Goal: Transaction & Acquisition: Purchase product/service

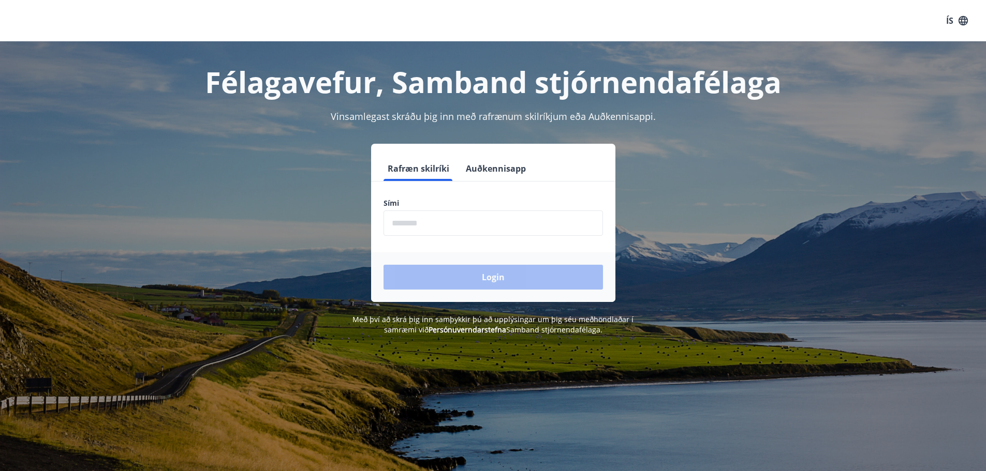
click at [432, 227] on input "phone" at bounding box center [492, 223] width 219 height 25
type input "********"
click at [487, 281] on button "Login" at bounding box center [492, 277] width 219 height 25
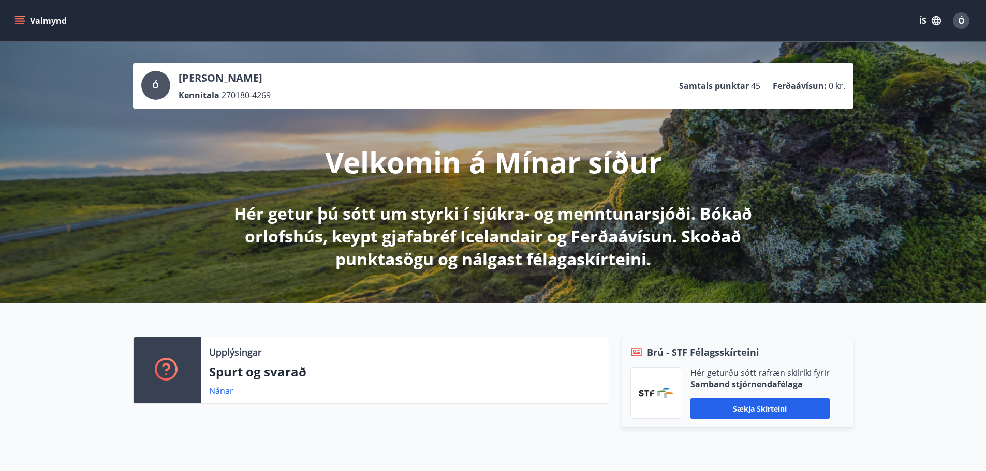
click at [19, 13] on button "Valmynd" at bounding box center [41, 20] width 58 height 19
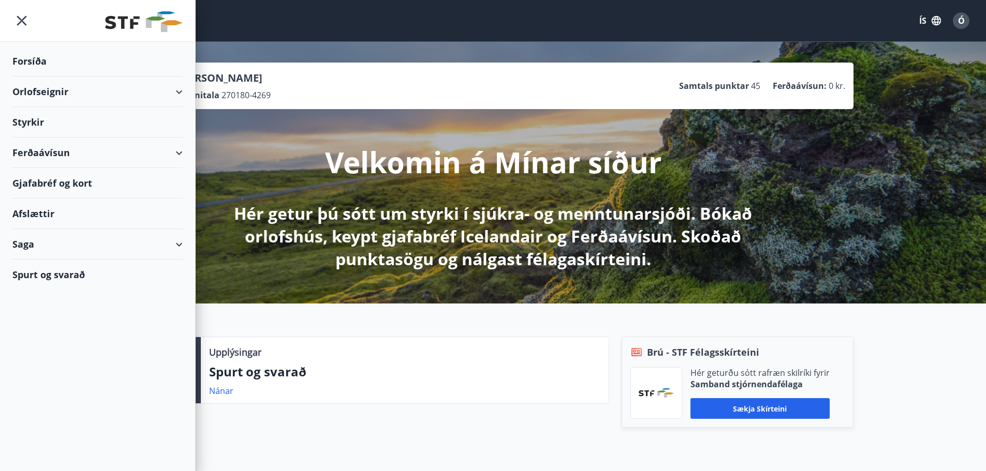
click at [35, 135] on div "Styrkir" at bounding box center [97, 122] width 170 height 31
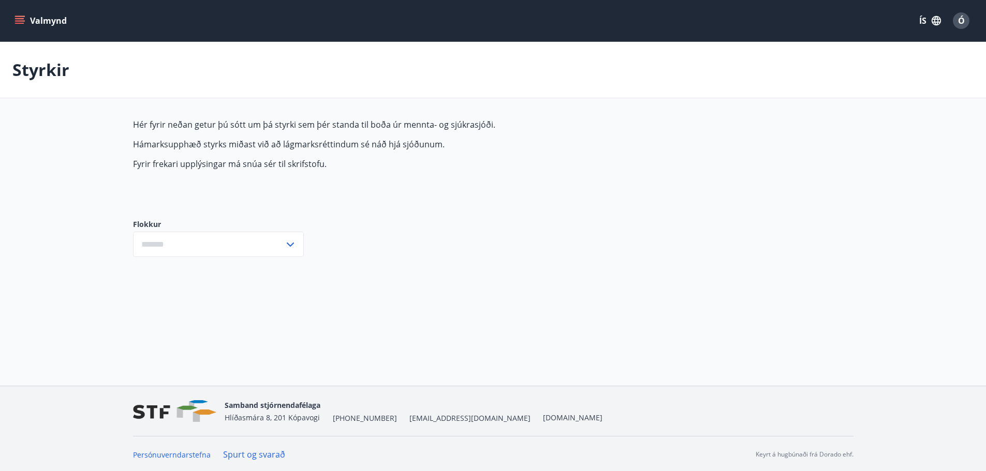
type input "***"
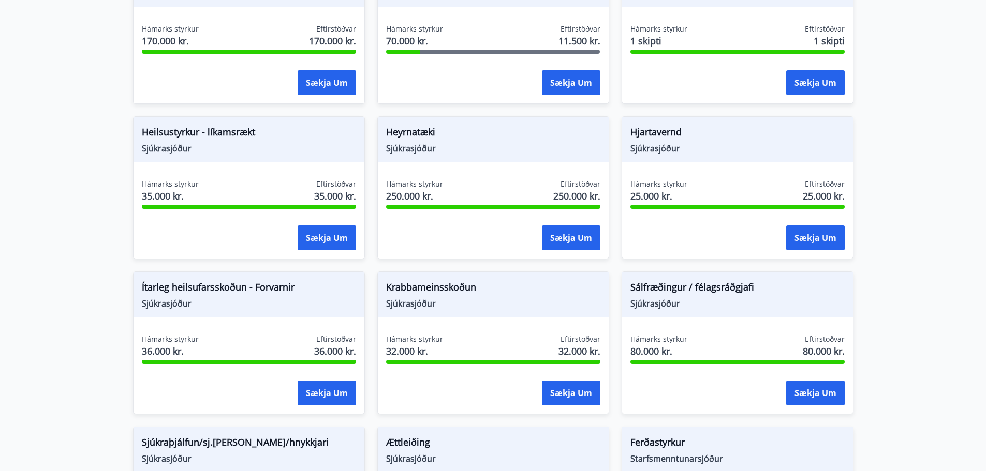
scroll to position [406, 0]
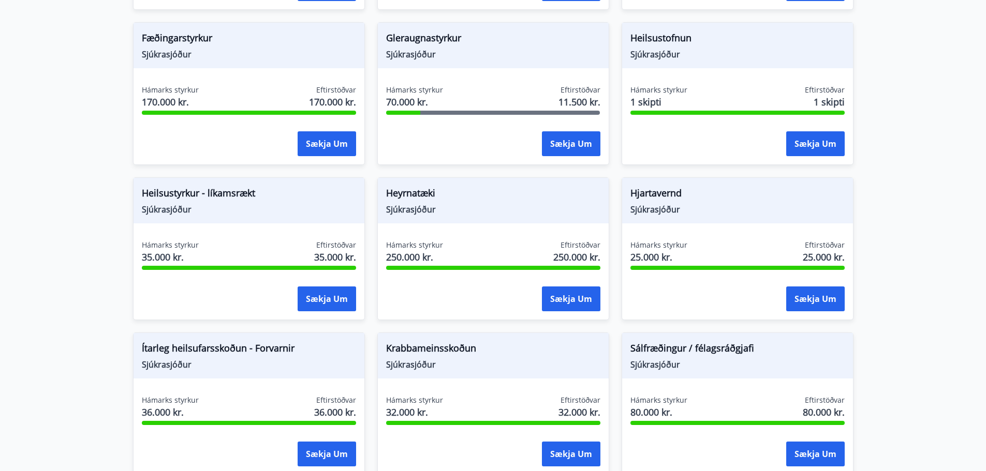
click at [176, 197] on span "Heilsustyrkur - líkamsrækt" at bounding box center [249, 195] width 214 height 18
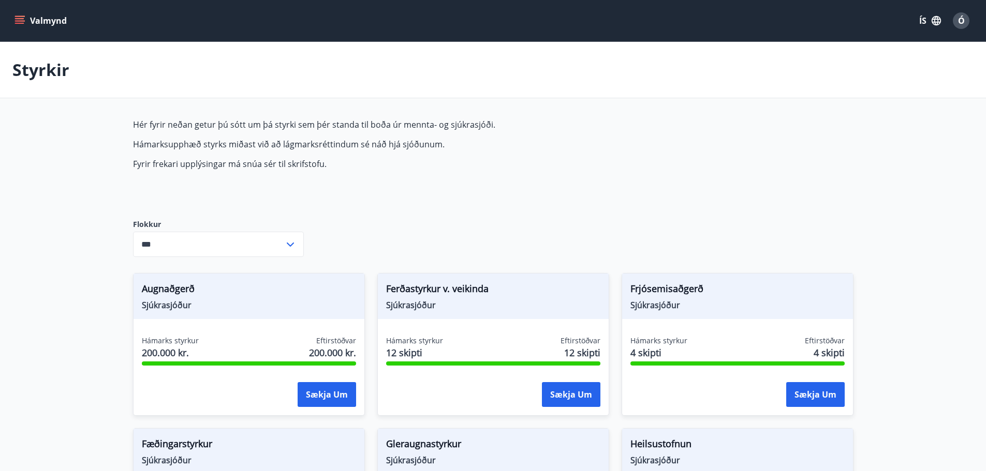
click at [31, 18] on button "Valmynd" at bounding box center [41, 20] width 58 height 19
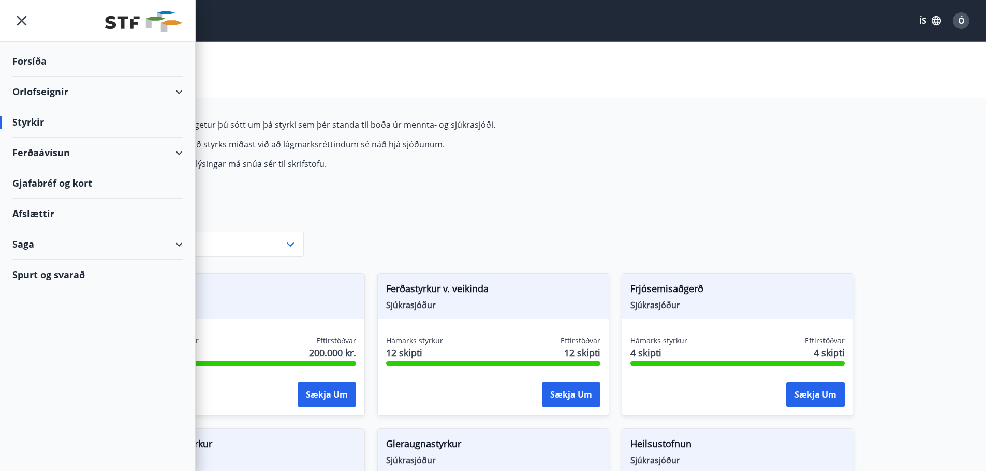
click at [35, 246] on div "Saga" at bounding box center [97, 244] width 170 height 31
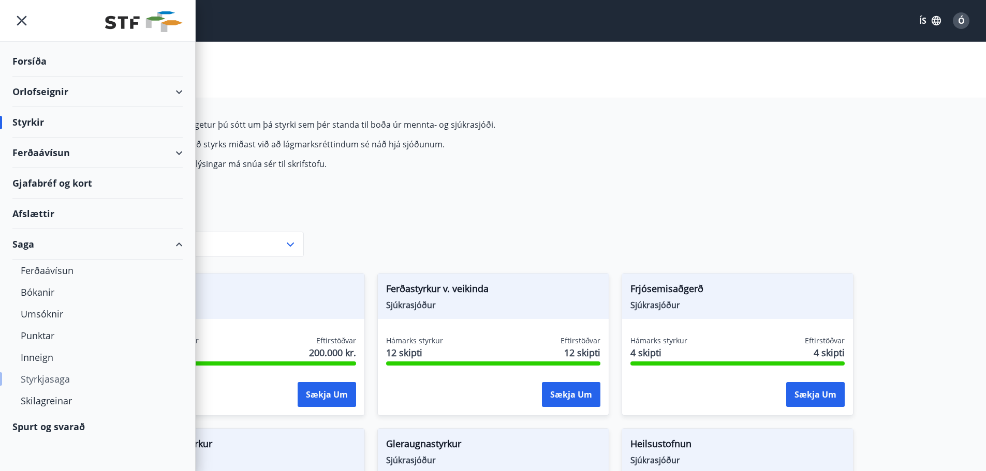
click at [49, 381] on div "Styrkjasaga" at bounding box center [98, 379] width 154 height 22
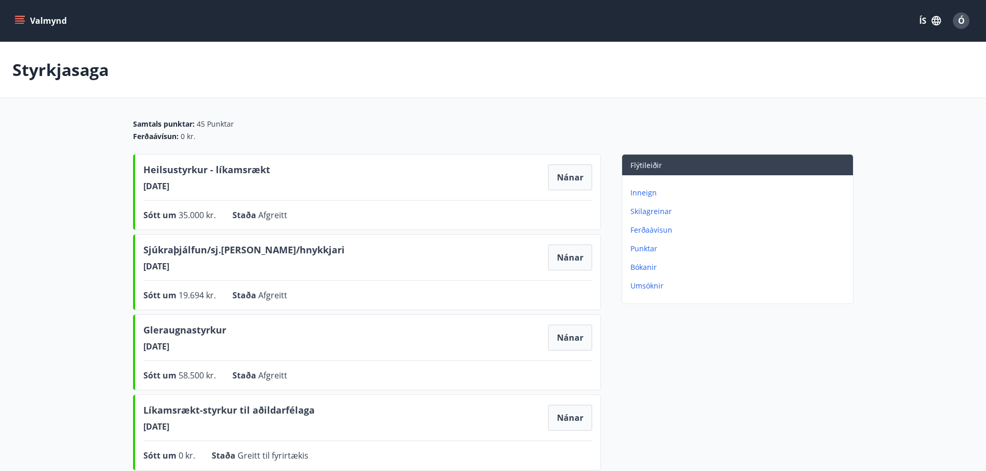
click at [19, 16] on icon "menu" at bounding box center [20, 16] width 11 height 1
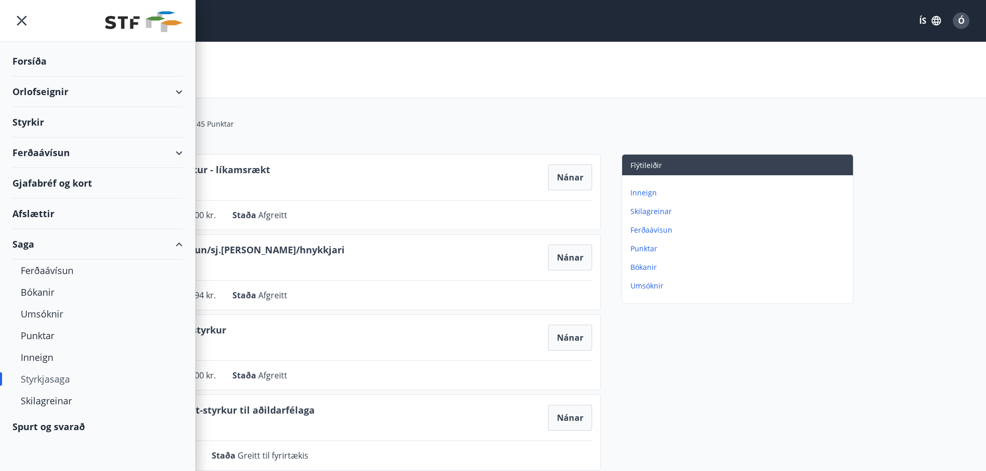
click at [34, 122] on div "Styrkir" at bounding box center [97, 122] width 170 height 31
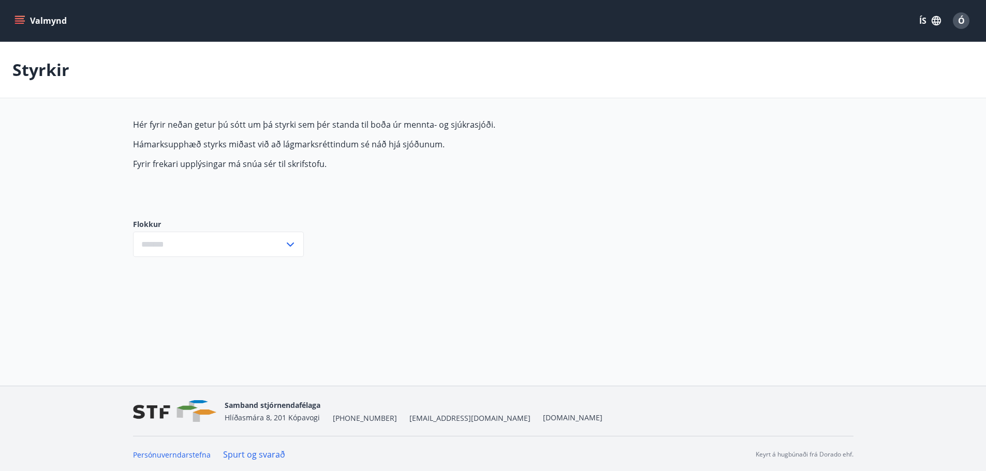
type input "***"
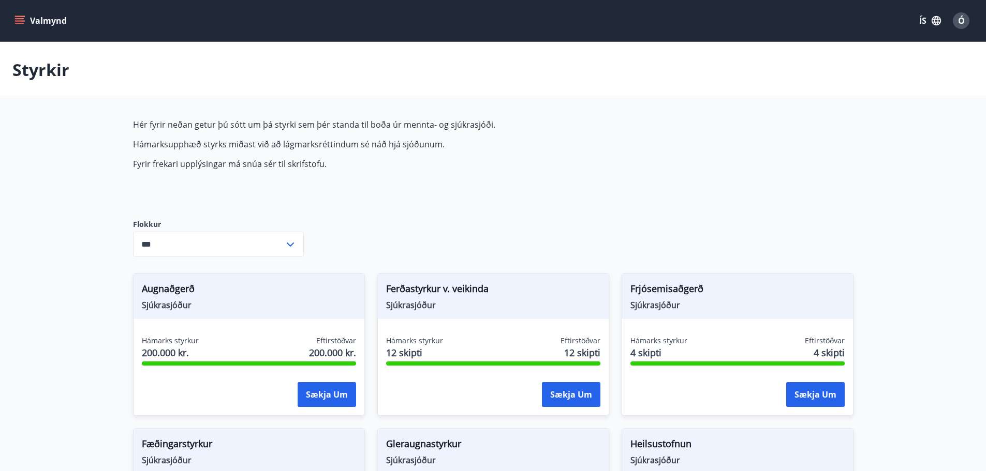
click at [18, 20] on icon "menu" at bounding box center [19, 21] width 10 height 10
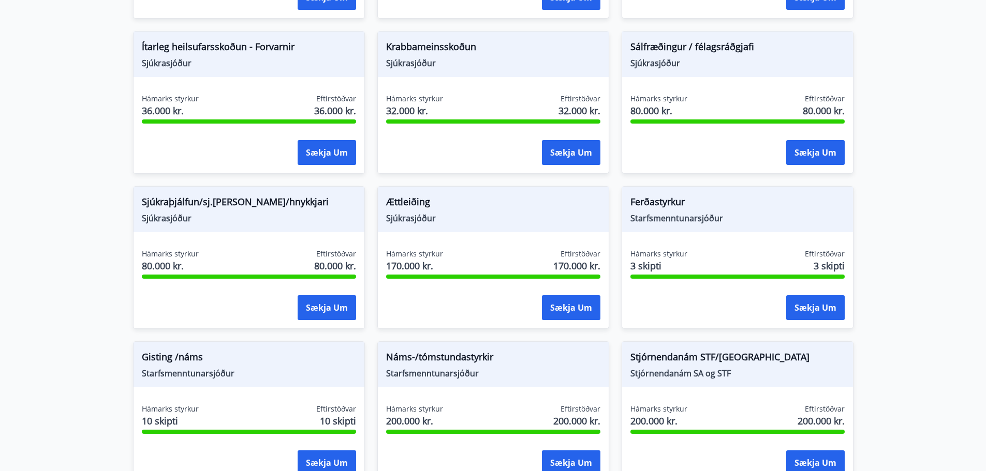
scroll to position [759, 0]
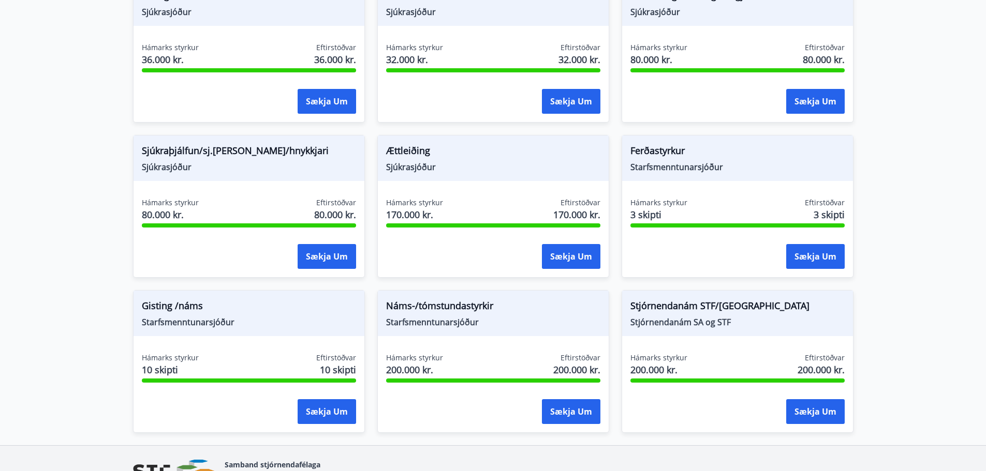
click at [658, 149] on span "Ferðastyrkur" at bounding box center [737, 153] width 214 height 18
click at [660, 169] on span "Starfsmenntunarsjóður" at bounding box center [737, 166] width 214 height 11
click at [811, 255] on button "Sækja um" at bounding box center [815, 256] width 58 height 25
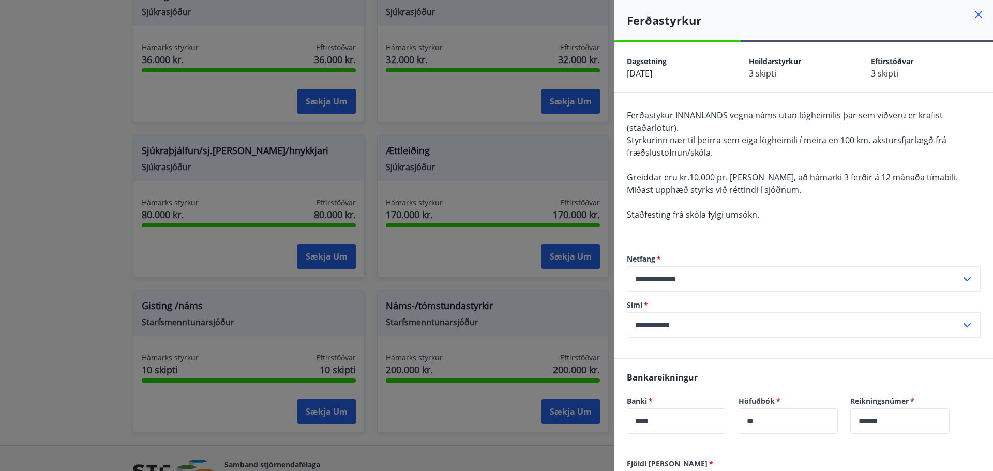
click at [973, 14] on icon at bounding box center [979, 14] width 12 height 12
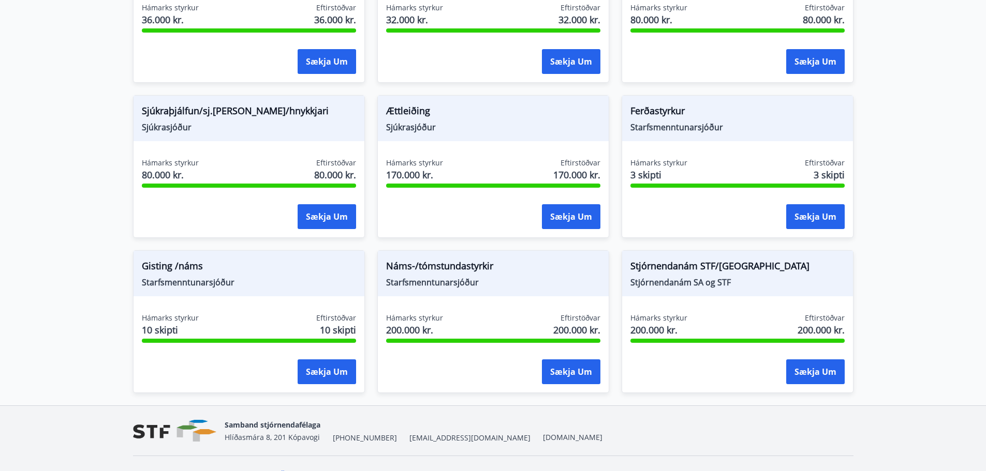
scroll to position [820, 0]
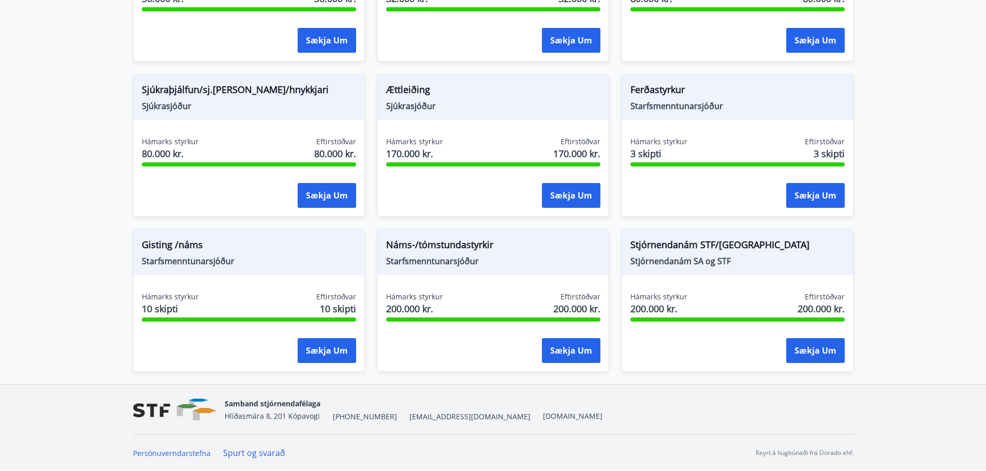
click at [687, 242] on span "Stjórnendanám STF/[GEOGRAPHIC_DATA]" at bounding box center [737, 247] width 214 height 18
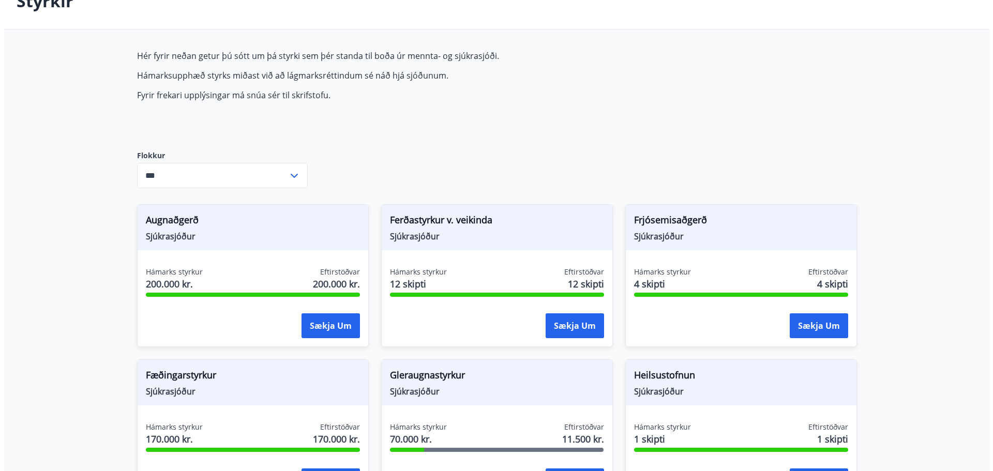
scroll to position [207, 0]
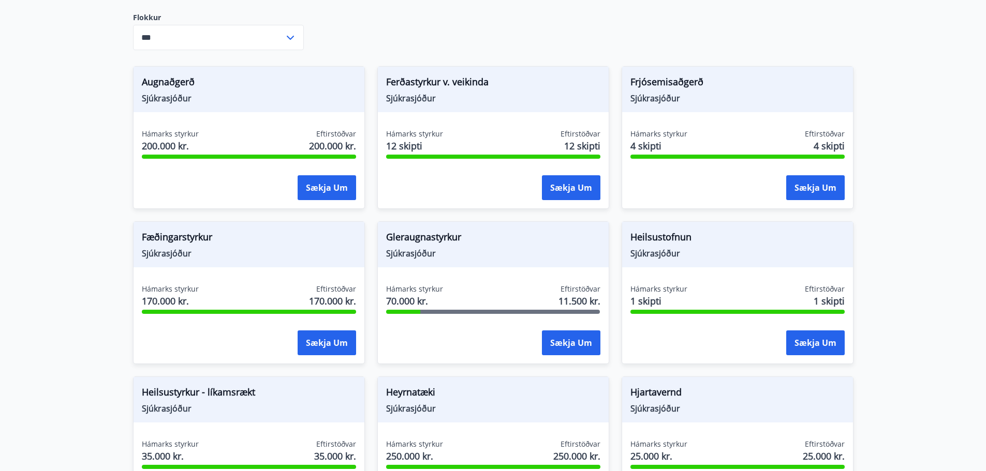
click at [412, 310] on div at bounding box center [403, 312] width 34 height 4
click at [411, 299] on span "70.000 kr." at bounding box center [414, 300] width 57 height 13
click at [407, 250] on span "Sjúkrasjóður" at bounding box center [493, 253] width 214 height 11
click at [575, 345] on button "Sækja um" at bounding box center [571, 343] width 58 height 25
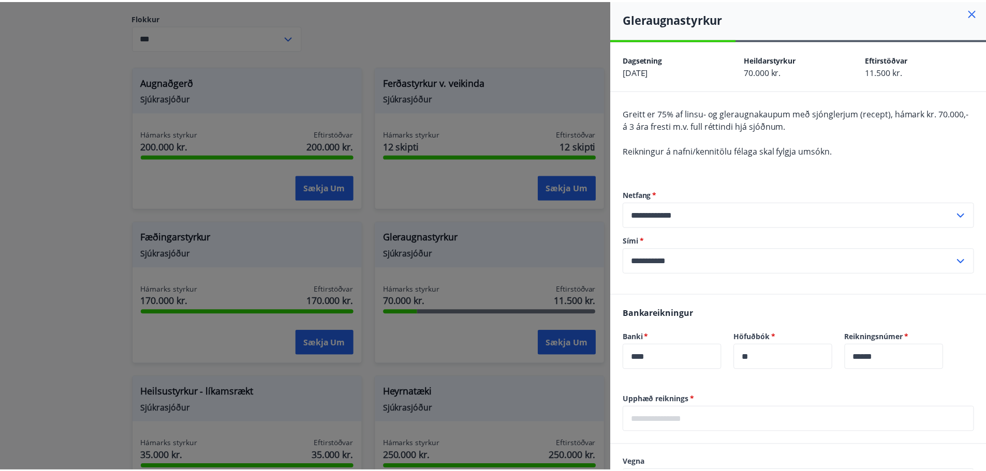
scroll to position [0, 0]
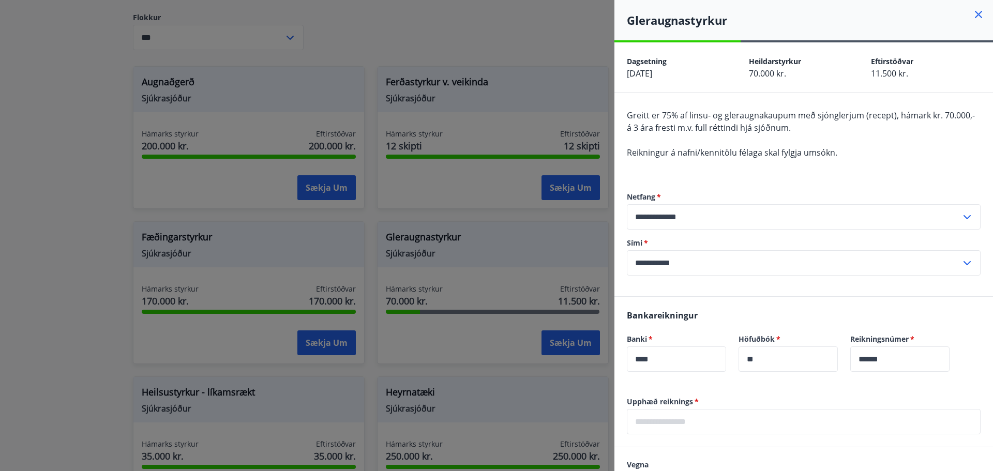
click at [973, 13] on icon at bounding box center [979, 14] width 12 height 12
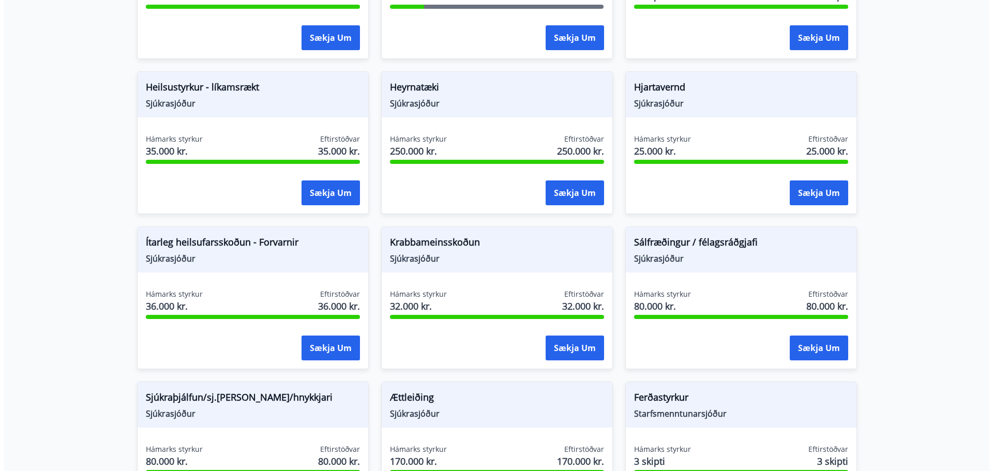
scroll to position [552, 0]
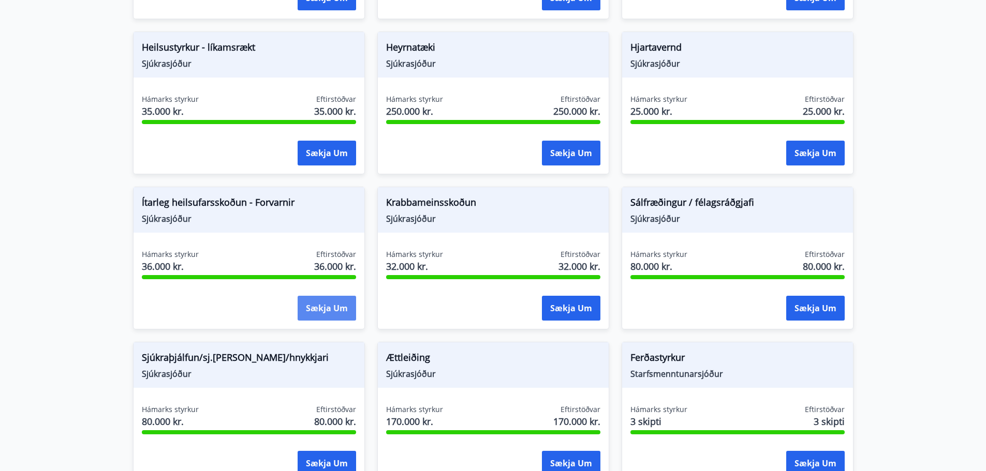
click at [334, 310] on button "Sækja um" at bounding box center [326, 308] width 58 height 25
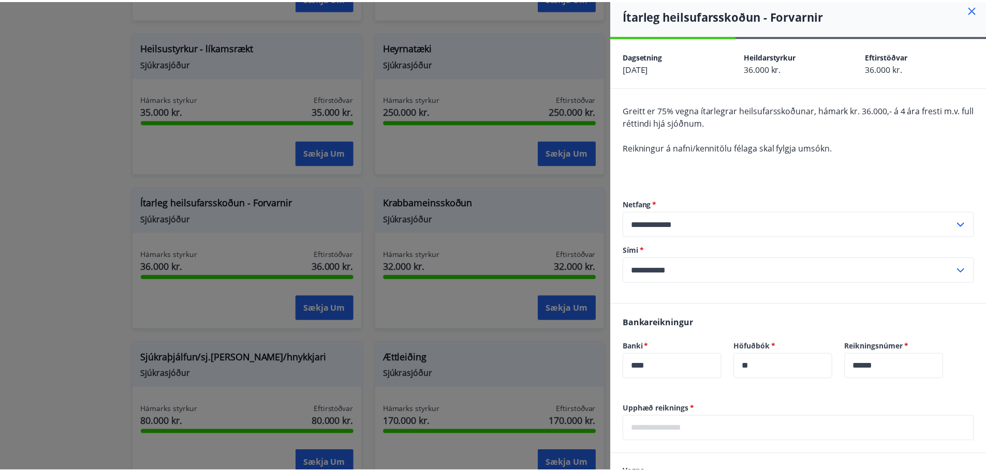
scroll to position [0, 0]
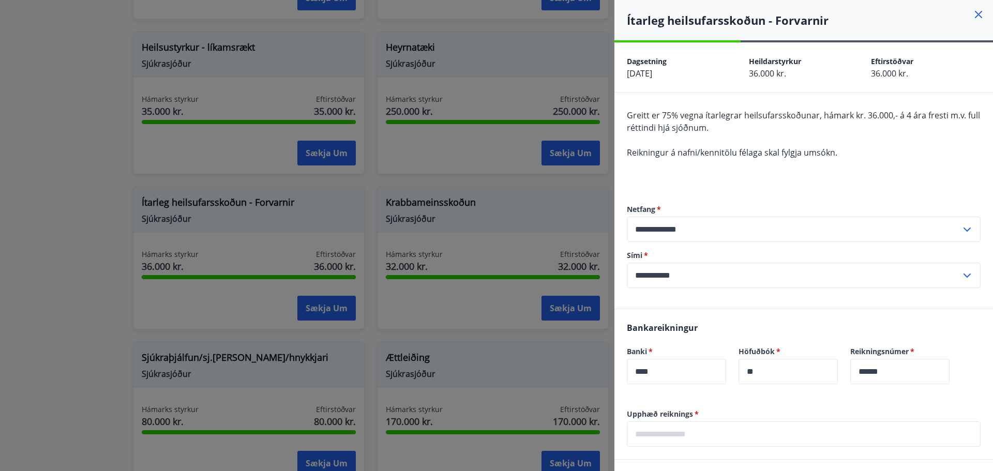
click at [975, 12] on icon at bounding box center [978, 14] width 7 height 7
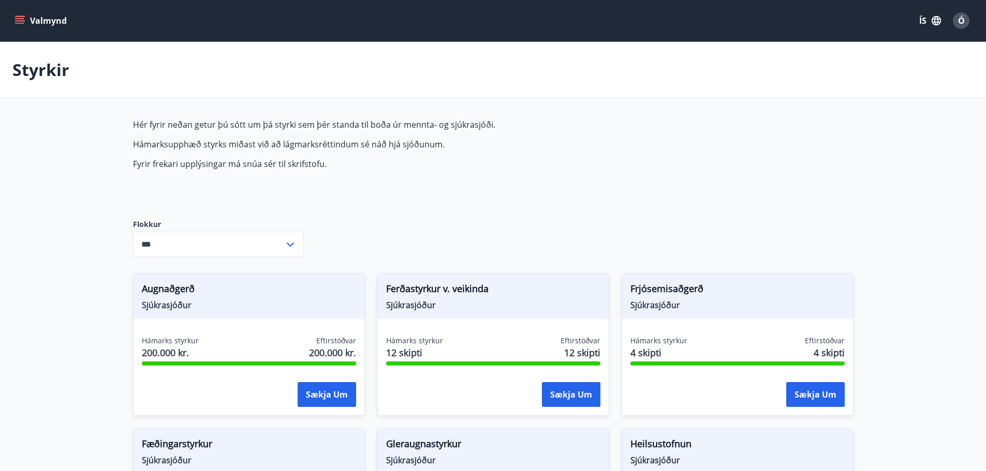
click at [22, 24] on icon "menu" at bounding box center [19, 23] width 9 height 1
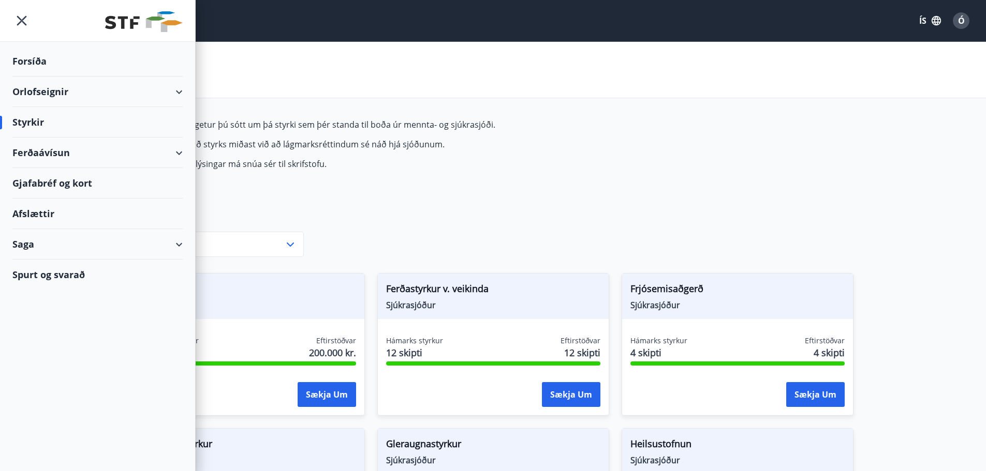
click at [61, 154] on div "Ferðaávísun" at bounding box center [97, 153] width 170 height 31
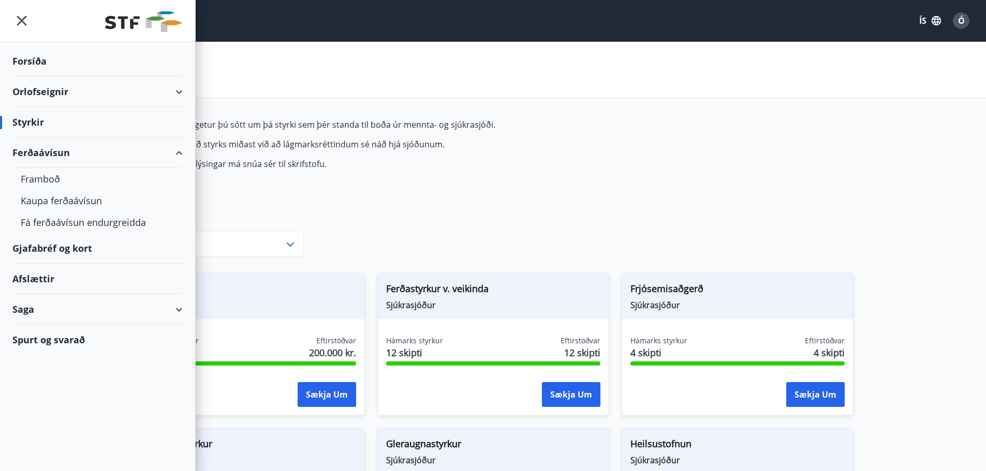
click at [52, 152] on div "Ferðaávísun" at bounding box center [97, 153] width 170 height 31
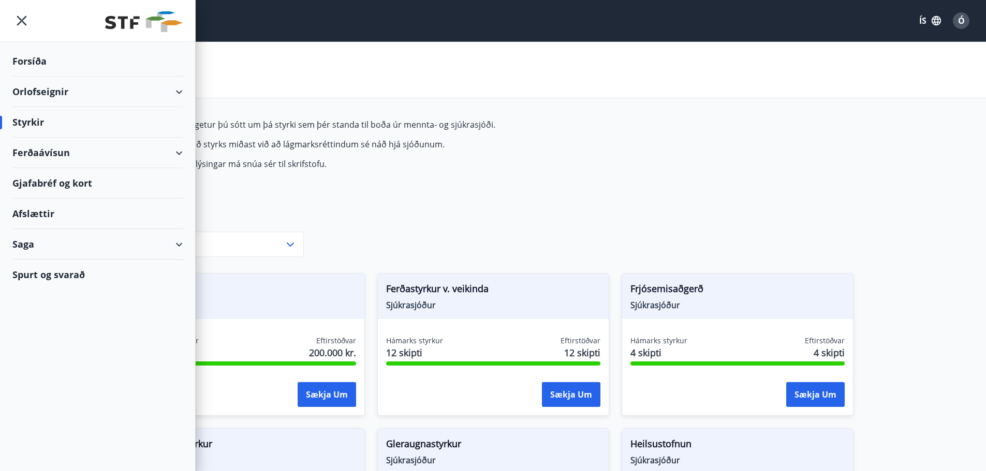
click at [52, 152] on div "Ferðaávísun" at bounding box center [97, 153] width 170 height 31
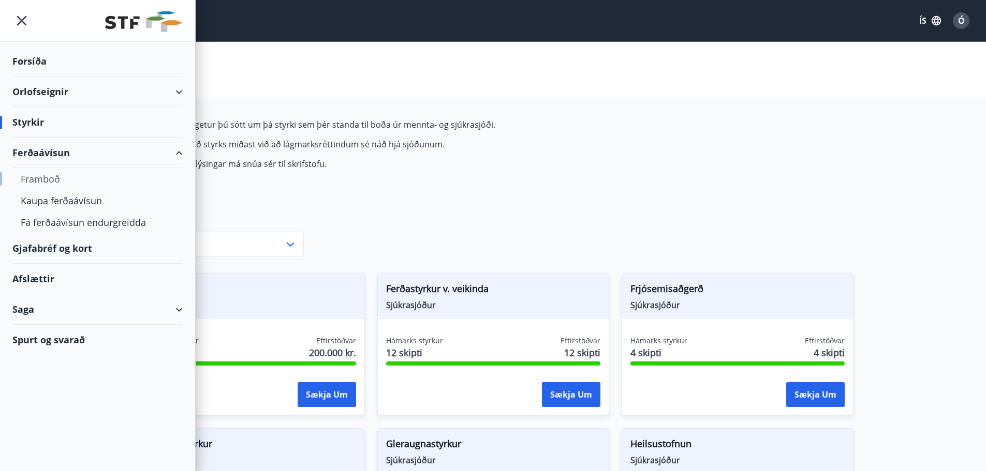
click at [42, 177] on div "Framboð" at bounding box center [98, 179] width 154 height 22
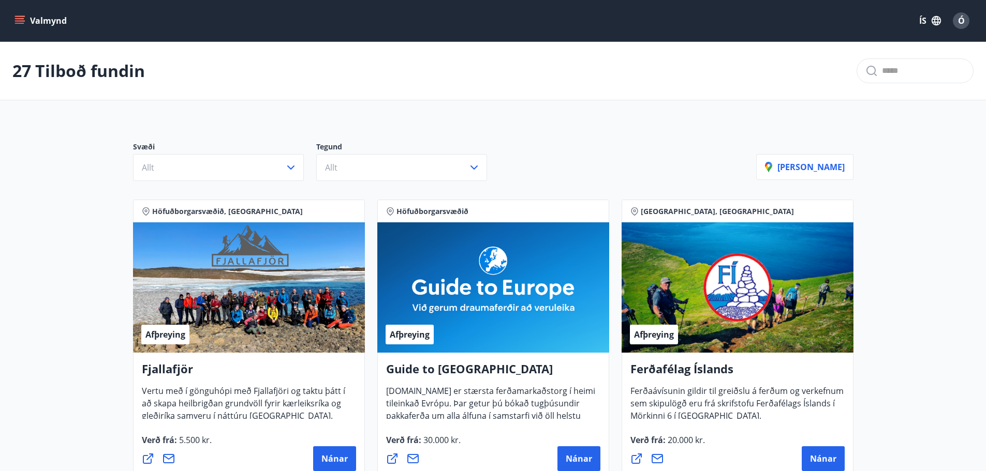
click at [23, 18] on icon "menu" at bounding box center [19, 21] width 10 height 10
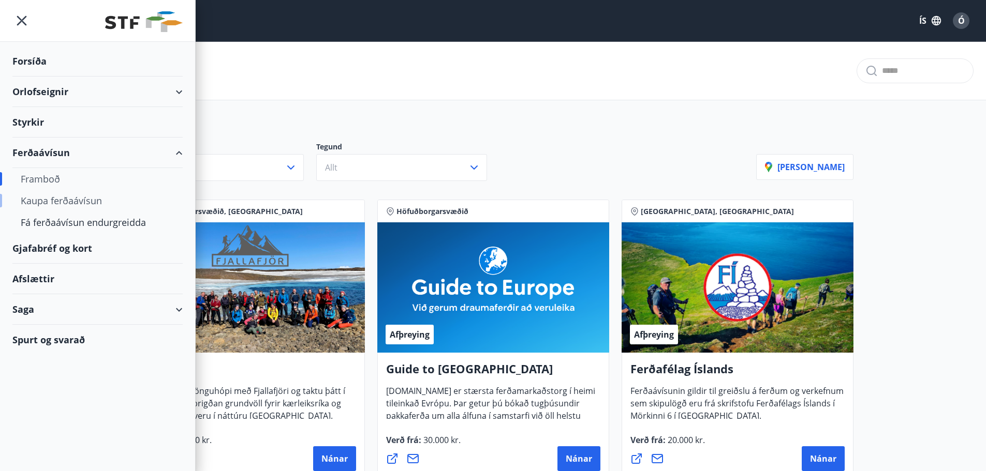
click at [50, 201] on div "Kaupa ferðaávísun" at bounding box center [98, 201] width 154 height 22
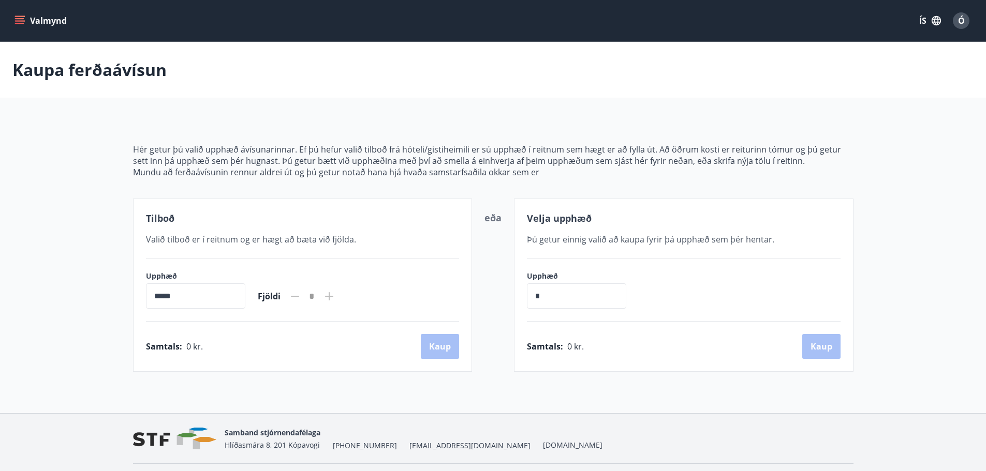
click at [23, 17] on icon "menu" at bounding box center [20, 16] width 11 height 1
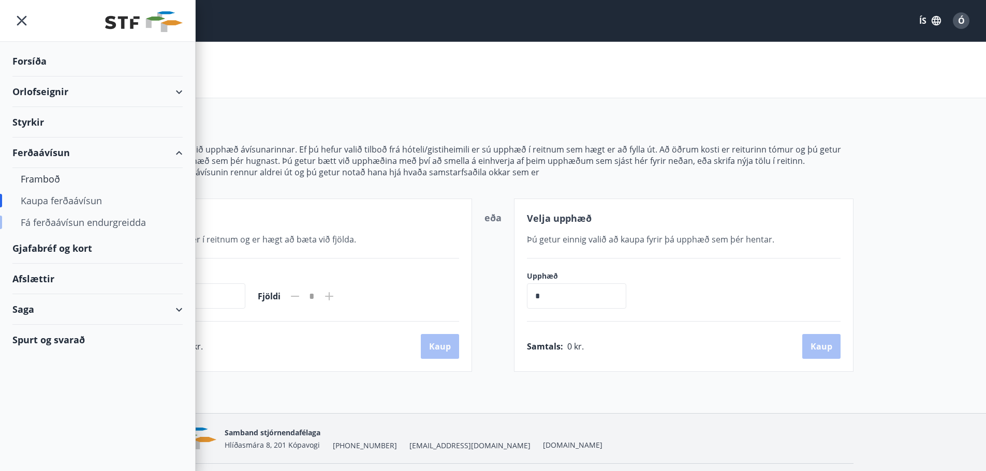
click at [51, 225] on div "Fá ferðaávísun endurgreidda" at bounding box center [98, 223] width 154 height 22
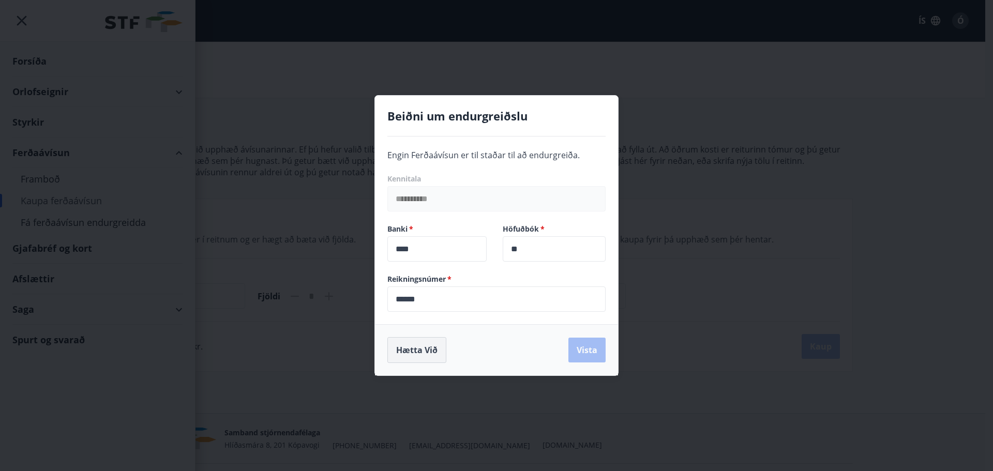
click at [414, 353] on button "Hætta við" at bounding box center [417, 350] width 59 height 26
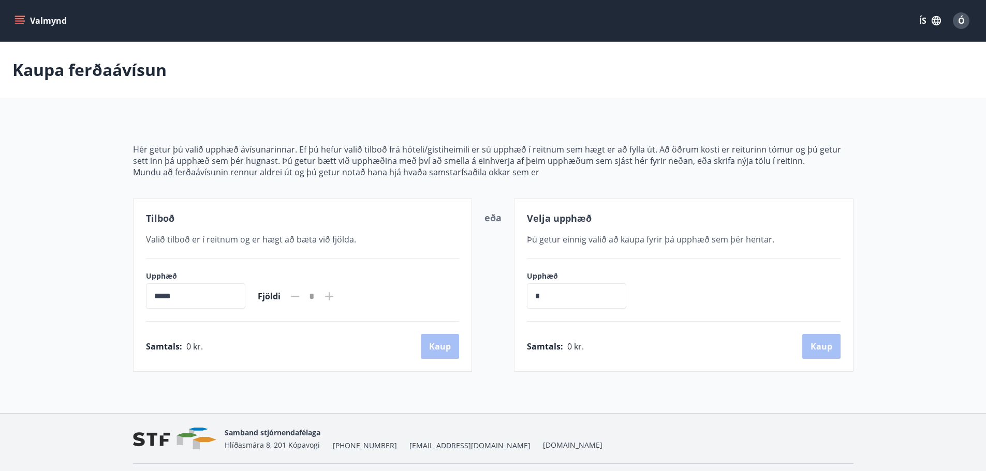
click at [23, 19] on icon "menu" at bounding box center [19, 18] width 9 height 1
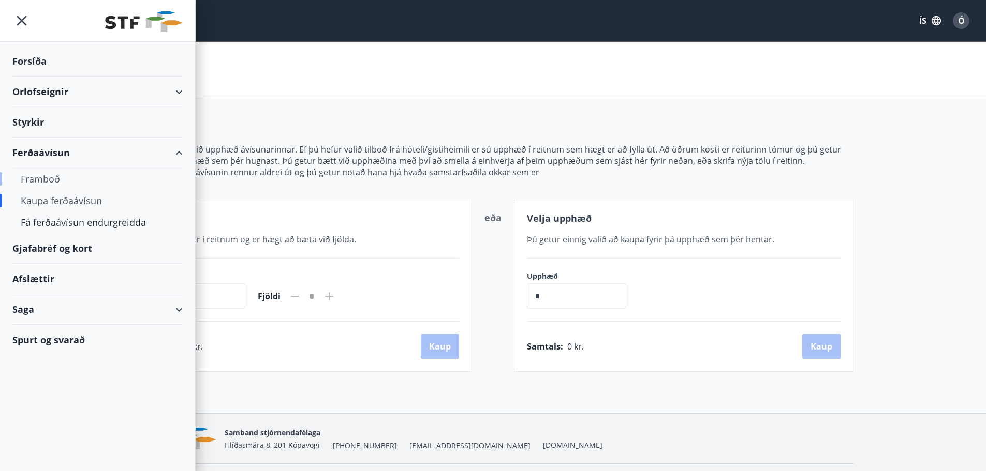
click at [46, 178] on div "Framboð" at bounding box center [98, 179] width 154 height 22
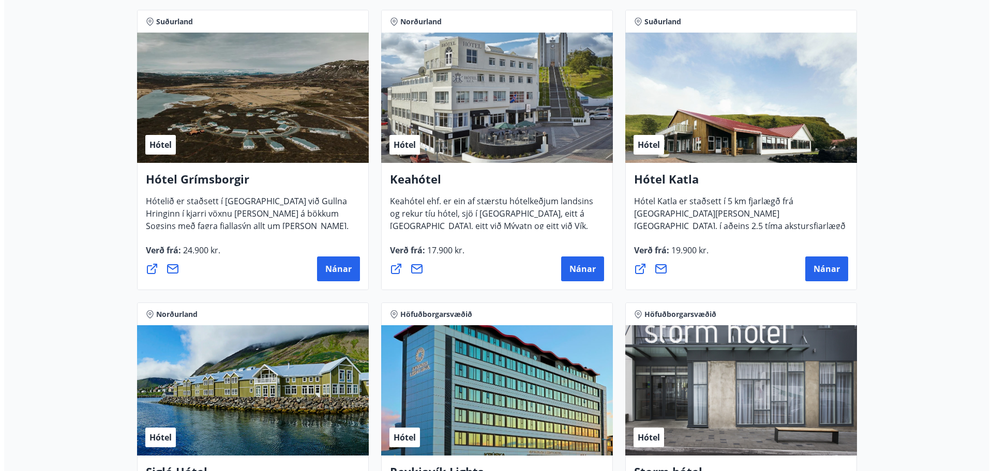
scroll to position [828, 0]
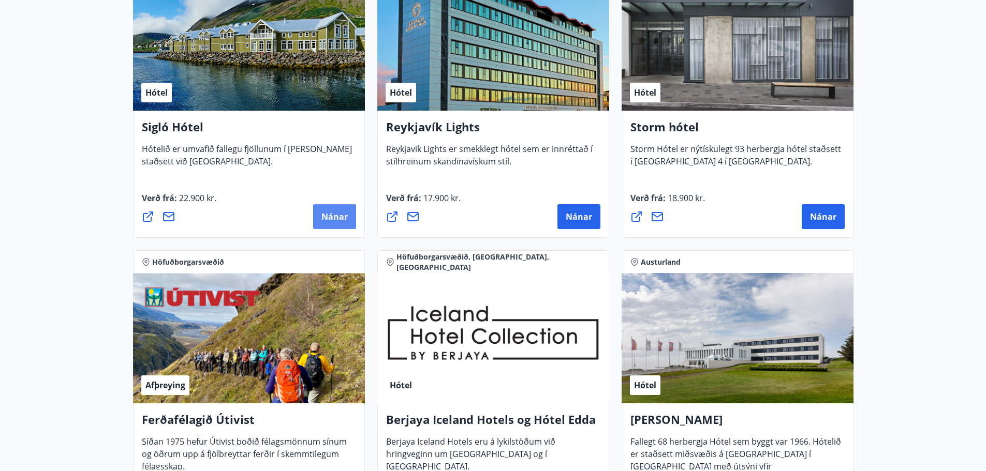
click at [335, 215] on span "Nánar" at bounding box center [334, 216] width 26 height 11
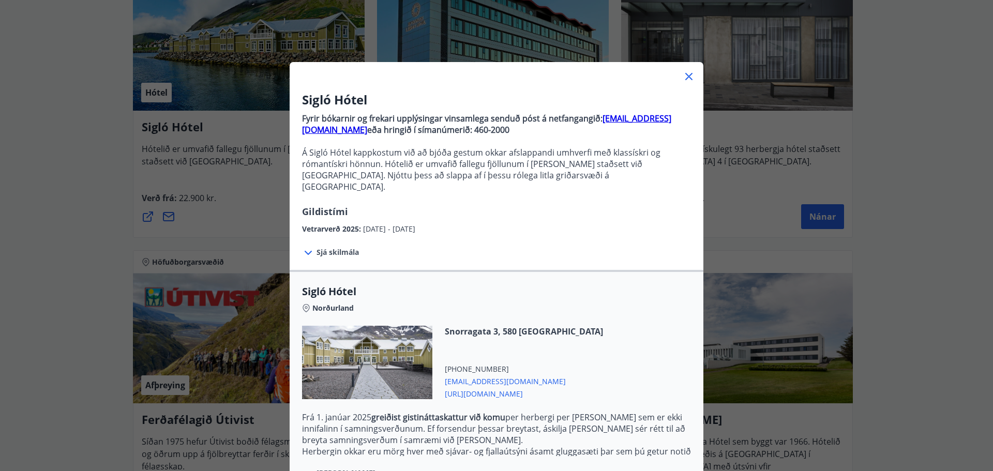
click at [308, 247] on icon at bounding box center [308, 253] width 12 height 12
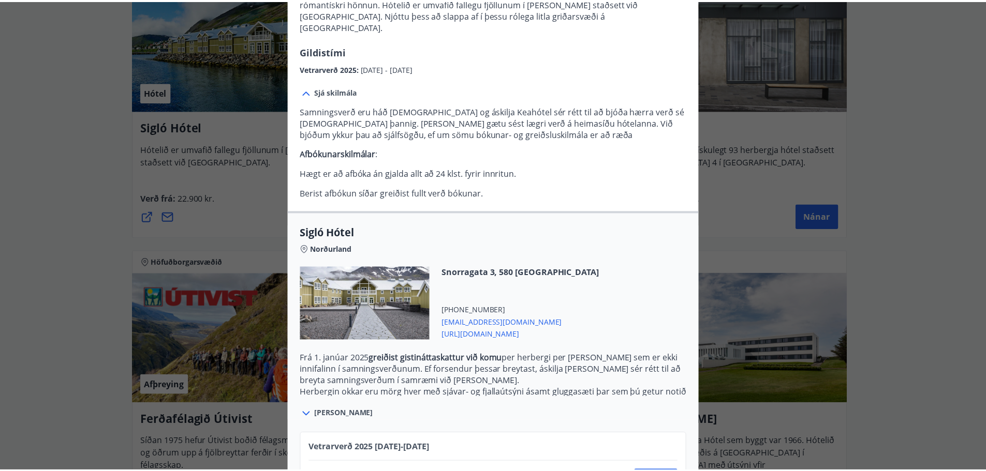
scroll to position [0, 0]
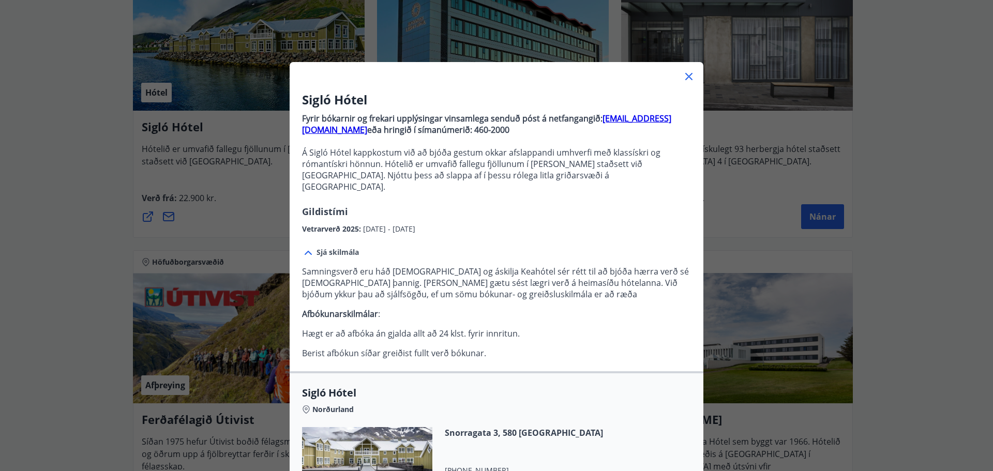
click at [920, 143] on div "Sigló Hótel Fyrir bókarnir og frekari upplýsingar vinsamlega senduð póst á netf…" at bounding box center [496, 235] width 993 height 471
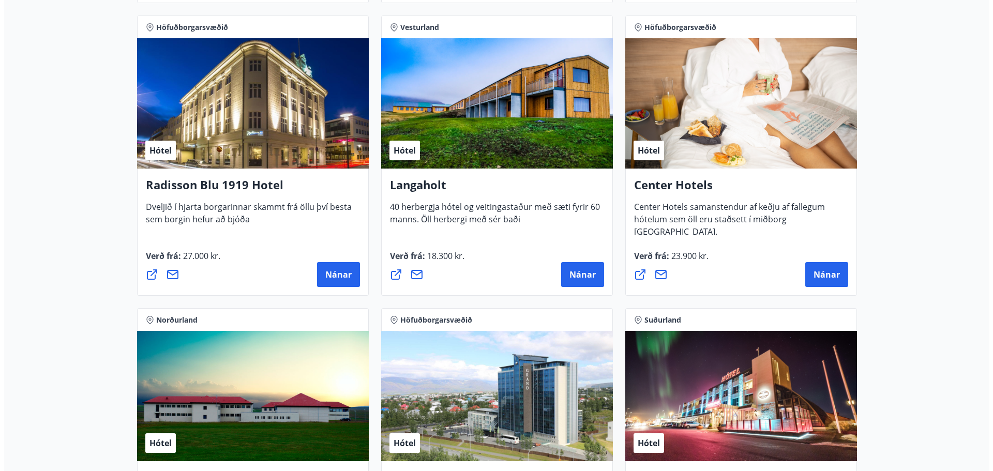
scroll to position [1724, 0]
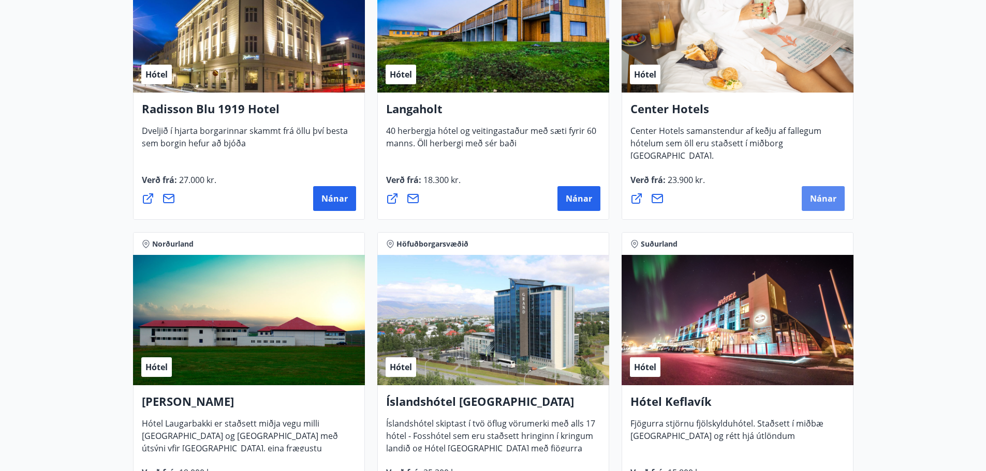
click at [829, 202] on span "Nánar" at bounding box center [823, 198] width 26 height 11
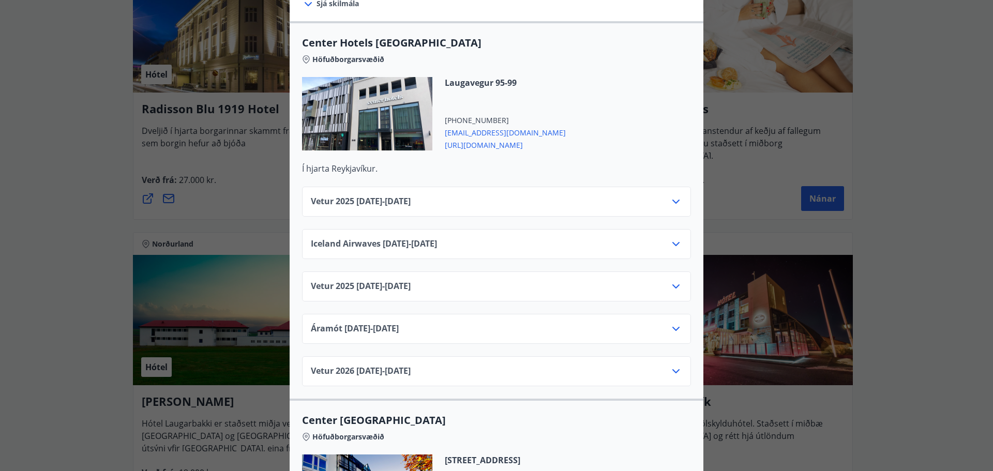
scroll to position [345, 0]
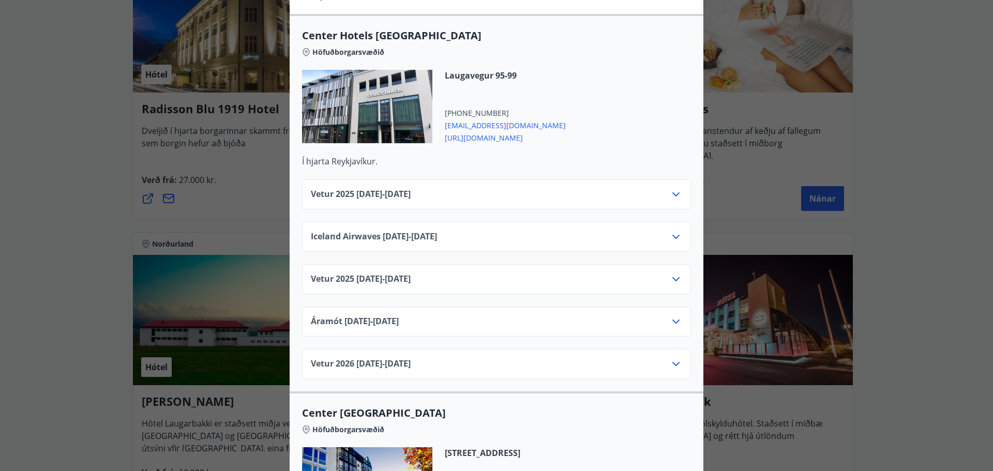
click at [527, 180] on div "Vetur [PHONE_NUMBER][DATE] - [DATE]" at bounding box center [496, 195] width 389 height 30
click at [520, 188] on div "Vetur [PHONE_NUMBER][DATE] - [DATE]" at bounding box center [496, 198] width 371 height 21
click at [677, 188] on icon at bounding box center [676, 194] width 12 height 12
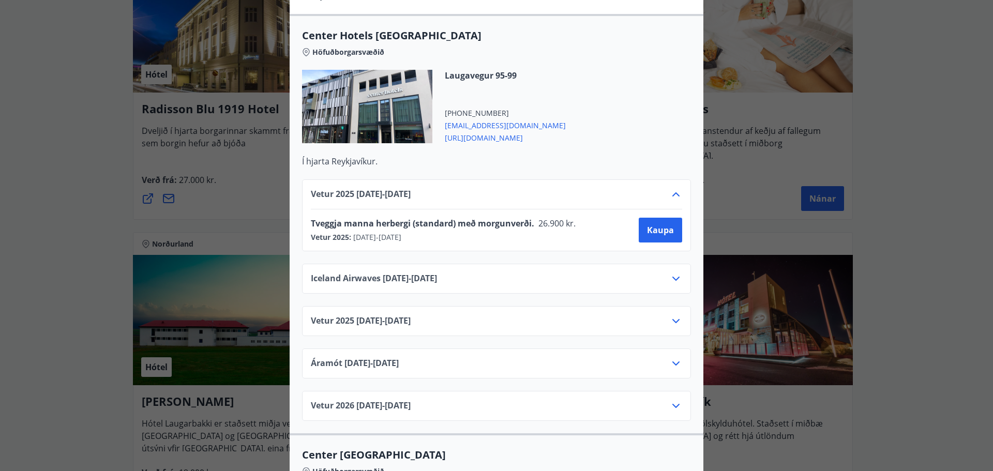
click at [676, 188] on icon at bounding box center [676, 194] width 12 height 12
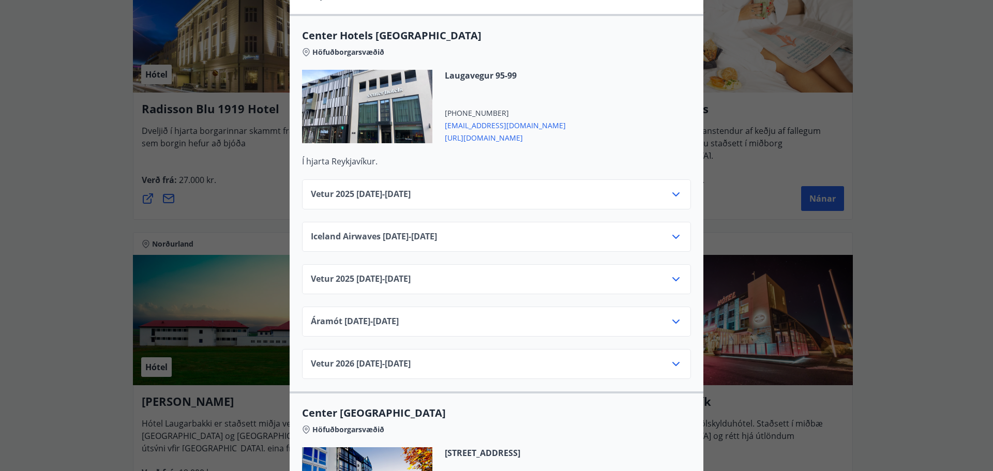
click at [674, 231] on icon at bounding box center [676, 237] width 12 height 12
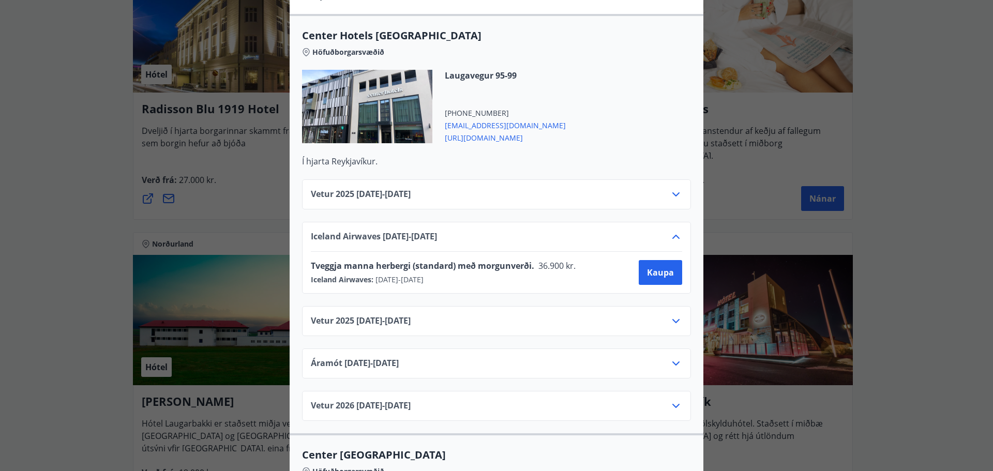
click at [673, 235] on icon at bounding box center [676, 237] width 7 height 4
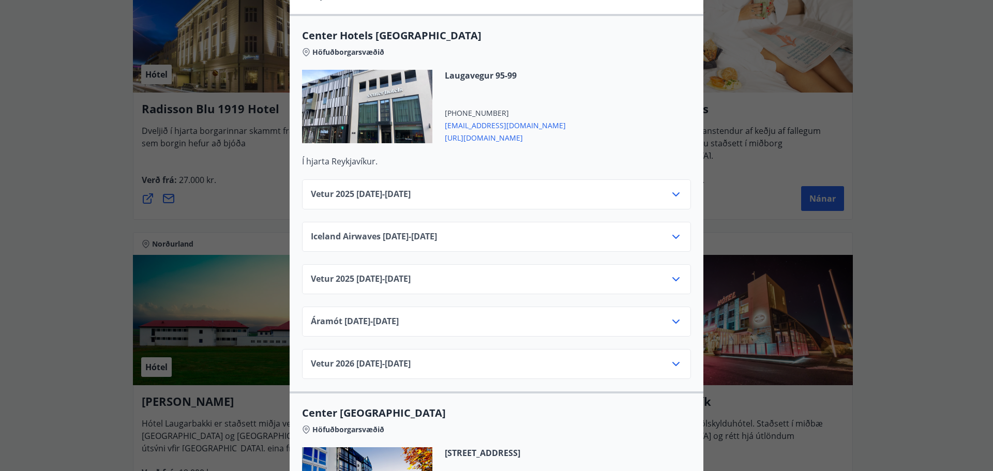
click at [673, 273] on icon at bounding box center [676, 279] width 12 height 12
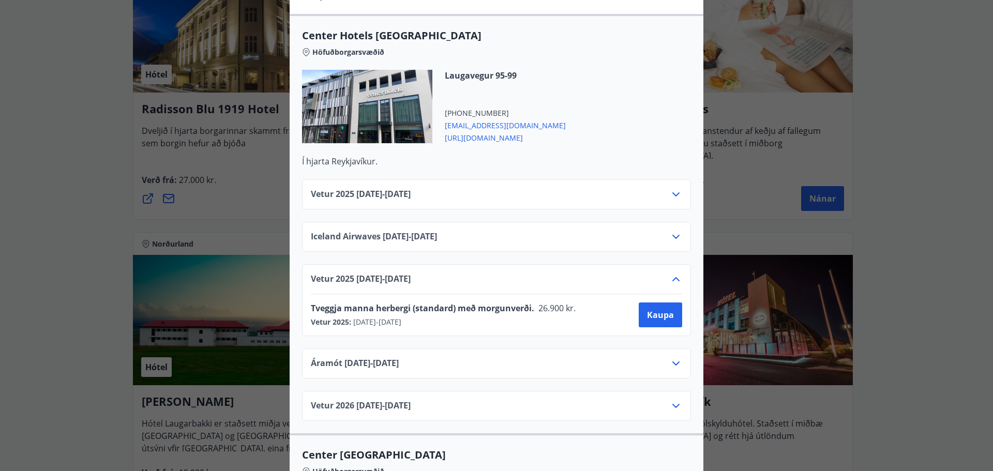
click at [673, 277] on icon at bounding box center [676, 279] width 7 height 4
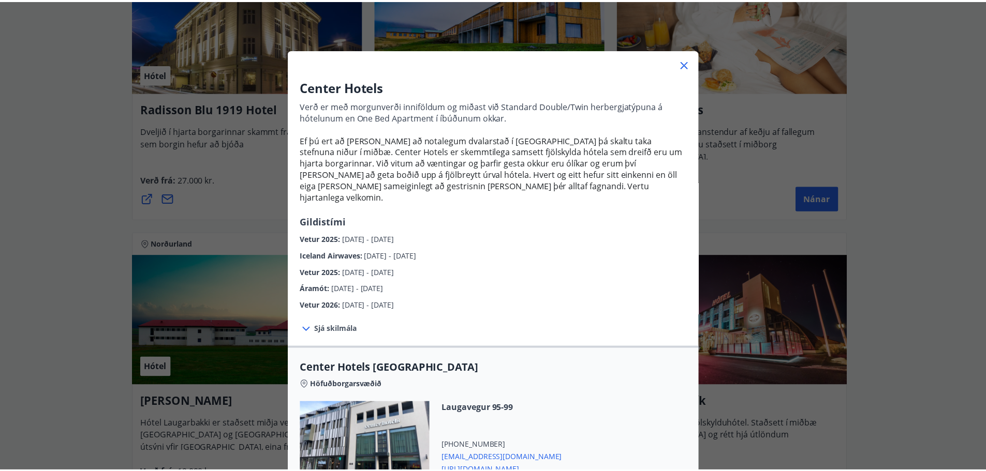
scroll to position [0, 0]
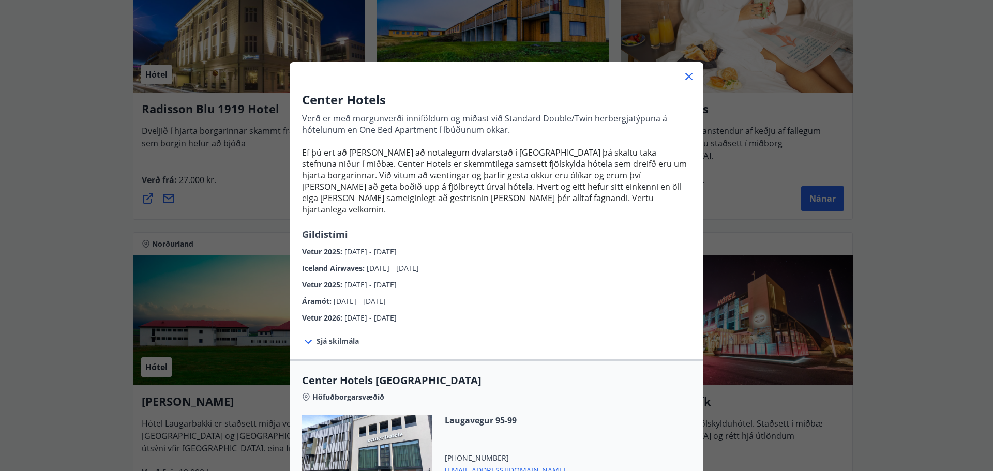
click at [685, 75] on icon at bounding box center [689, 76] width 12 height 12
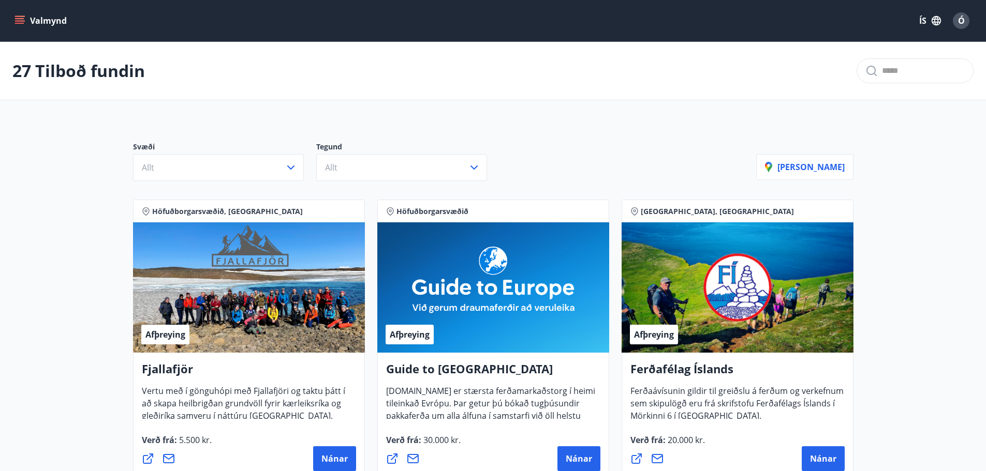
click at [23, 21] on icon "menu" at bounding box center [20, 20] width 11 height 1
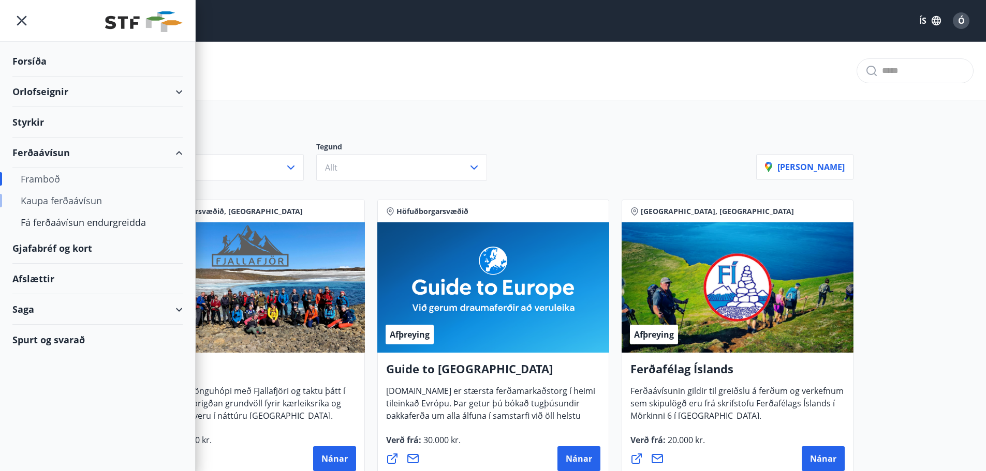
click at [43, 199] on div "Kaupa ferðaávísun" at bounding box center [98, 201] width 154 height 22
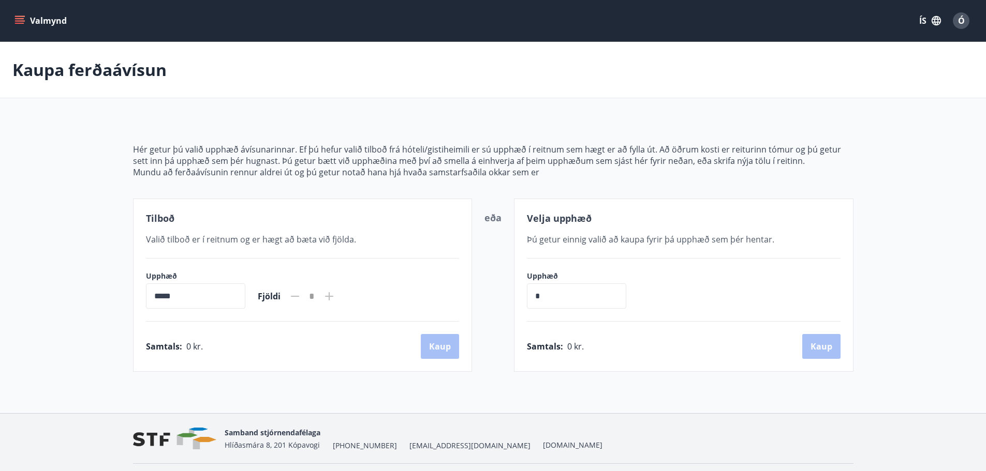
click at [333, 296] on icon at bounding box center [329, 296] width 8 height 8
click at [507, 175] on p "Mundu að ferðaávísunin rennur aldrei út og þú getur notað hana hjá hvaða samsta…" at bounding box center [493, 172] width 720 height 11
click at [18, 19] on icon "menu" at bounding box center [19, 18] width 9 height 1
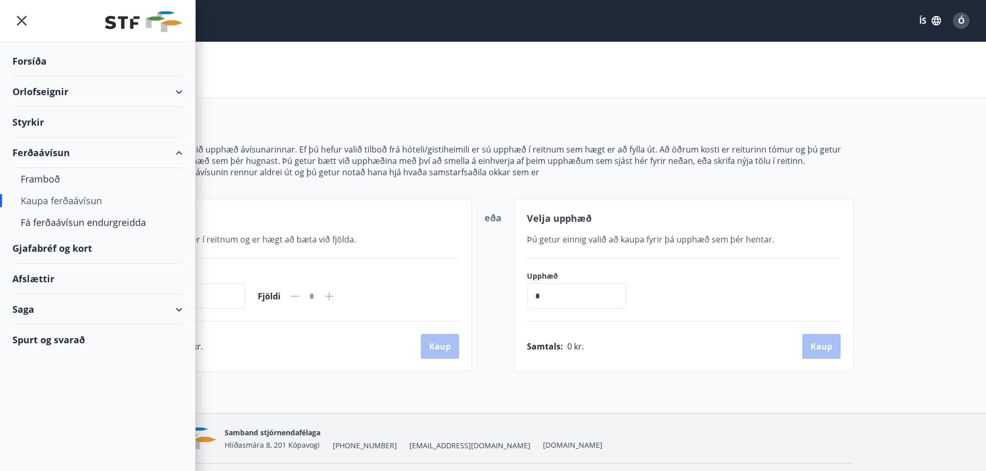
click at [404, 65] on div "Kaupa ferðaávísun" at bounding box center [493, 70] width 986 height 56
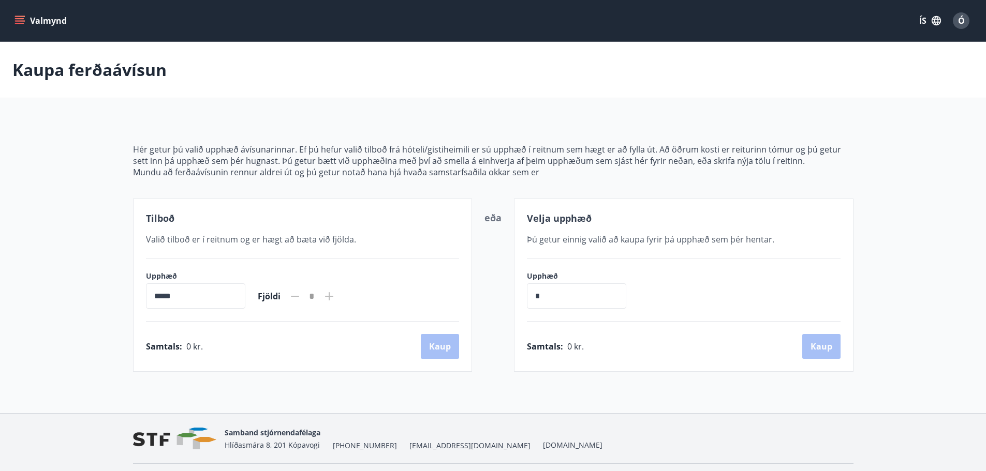
click at [24, 24] on icon "menu" at bounding box center [19, 21] width 10 height 10
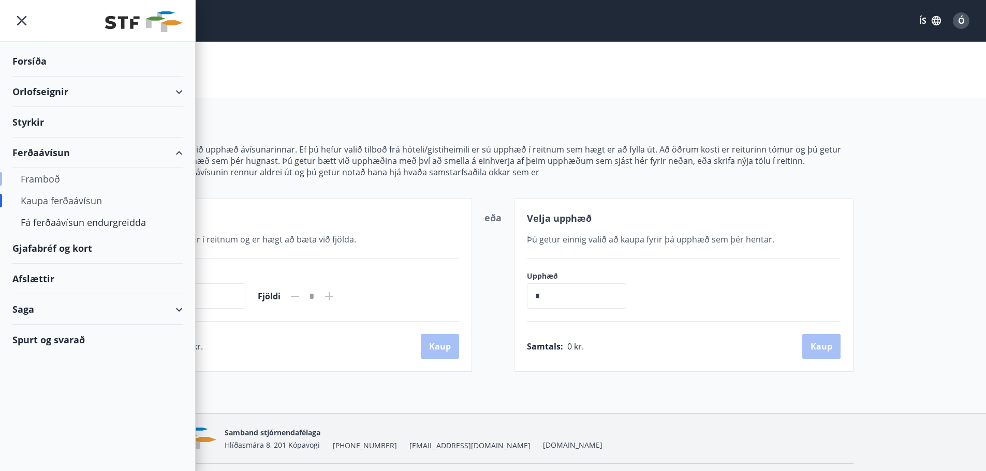
click at [45, 180] on div "Framboð" at bounding box center [98, 179] width 154 height 22
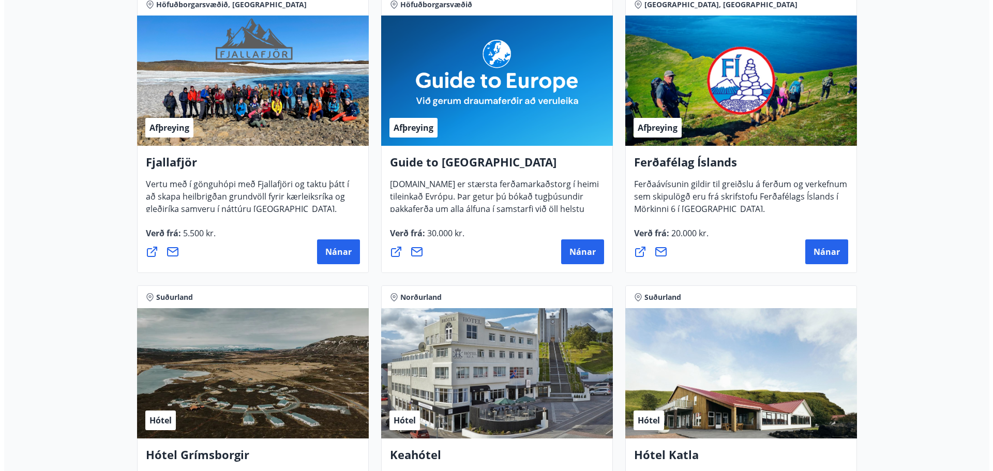
scroll to position [414, 0]
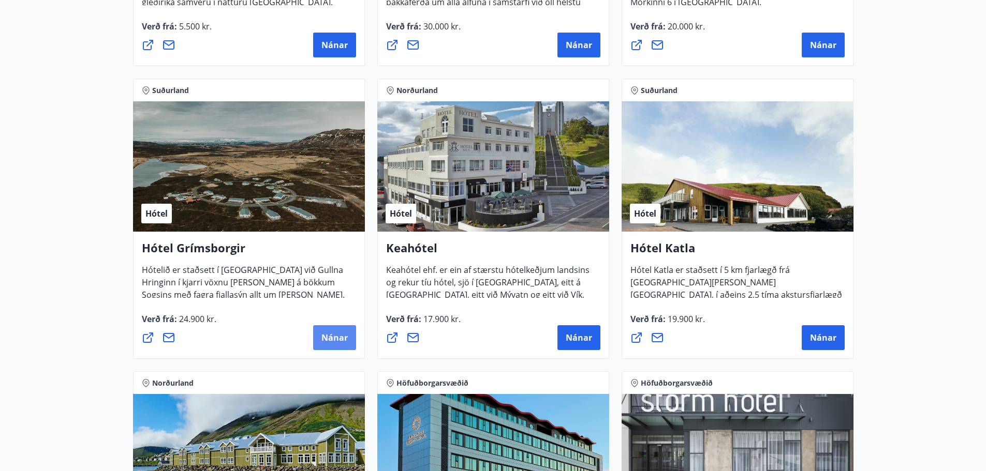
click at [334, 331] on button "Nánar" at bounding box center [334, 337] width 43 height 25
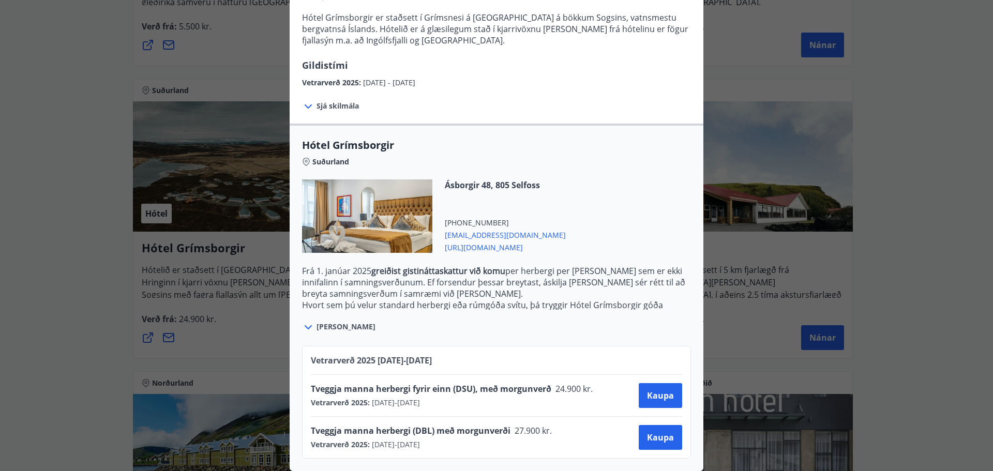
scroll to position [143, 0]
click at [656, 432] on span "Kaupa" at bounding box center [660, 437] width 27 height 11
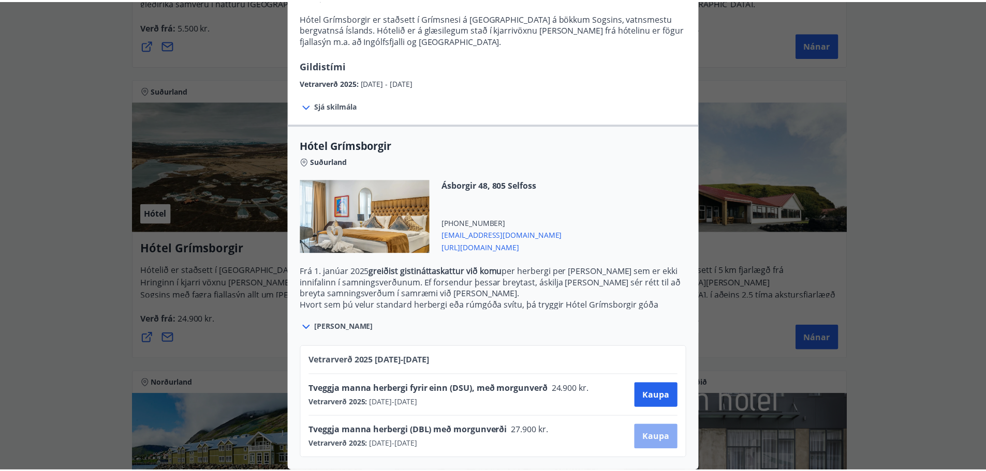
scroll to position [2, 0]
